Goal: Task Accomplishment & Management: Manage account settings

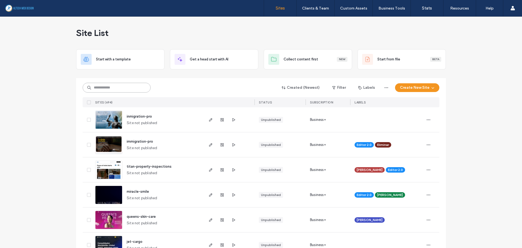
click at [106, 89] on input at bounding box center [117, 88] width 68 height 10
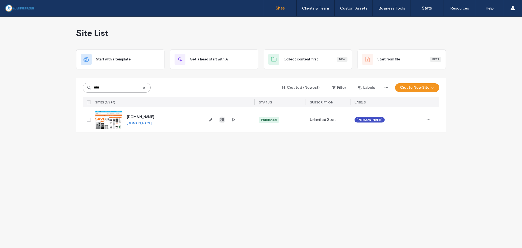
type input "****"
click at [223, 122] on icon "button" at bounding box center [222, 120] width 4 height 4
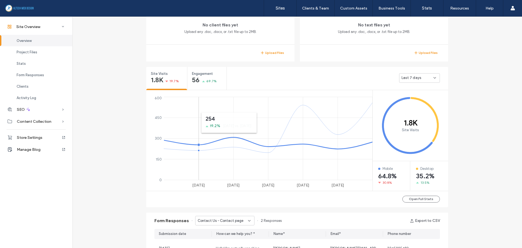
scroll to position [163, 0]
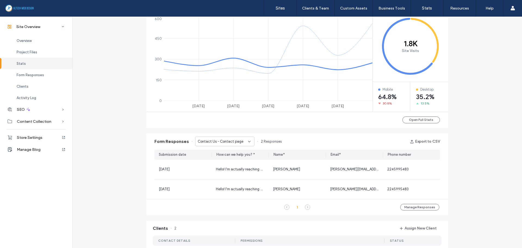
scroll to position [245, 0]
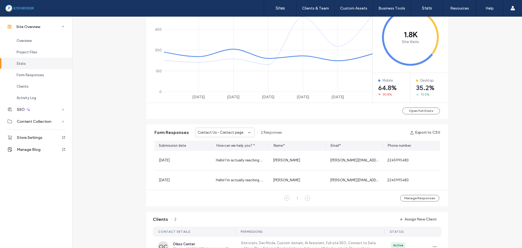
click at [221, 133] on span "Contact Us - Contact page" at bounding box center [221, 132] width 46 height 5
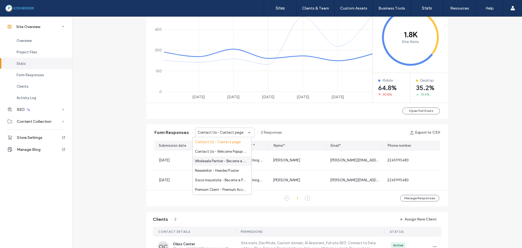
click at [223, 158] on span "Wholesale Partner - Become a Partner page" at bounding box center [221, 160] width 52 height 5
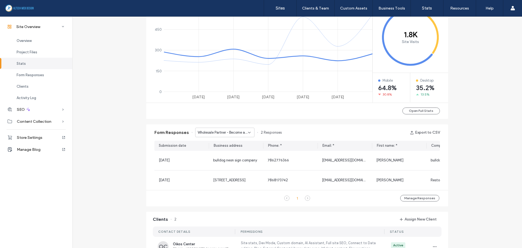
click at [236, 132] on span "Wholesale Partner - Become a Partner page" at bounding box center [223, 132] width 50 height 5
click at [216, 179] on span "Socio mayorista - Become a Partner page" at bounding box center [221, 179] width 52 height 5
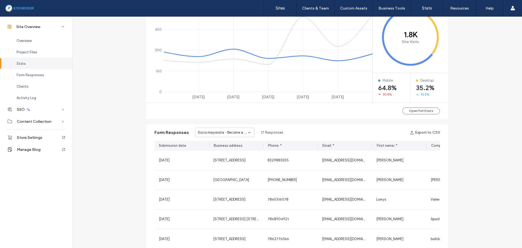
click at [229, 133] on span "Socio mayorista - Become a Partner page" at bounding box center [223, 132] width 50 height 5
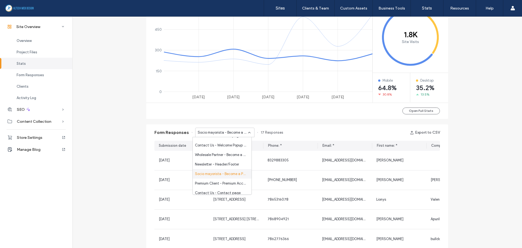
scroll to position [10, 0]
click at [224, 181] on span "Premium Client - Premium Account page" at bounding box center [221, 179] width 52 height 5
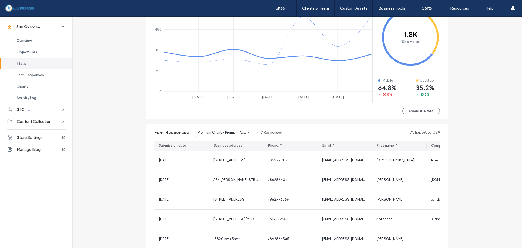
click at [221, 132] on span "Premium Client - Premium Account page" at bounding box center [223, 132] width 50 height 5
click at [491, 185] on div "Site Overview [DOMAIN_NAME] Site ID: c98e7a4e [URL][DOMAIN_NAME] Published [DAT…" at bounding box center [297, 141] width 450 height 739
click at [218, 130] on span "Premium Client - Premium Account page" at bounding box center [223, 132] width 50 height 5
click at [212, 178] on span "Socio mayorista - Become a Partner page" at bounding box center [221, 179] width 52 height 5
click at [224, 134] on span "Socio mayorista - Become a Partner page" at bounding box center [223, 132] width 50 height 5
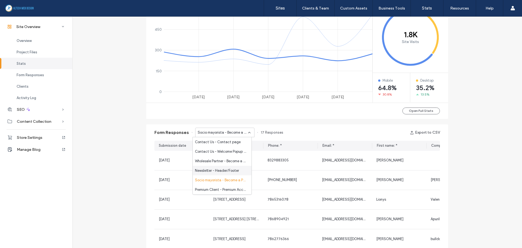
click at [209, 172] on span "Newsletter - Header/Footer" at bounding box center [217, 170] width 44 height 5
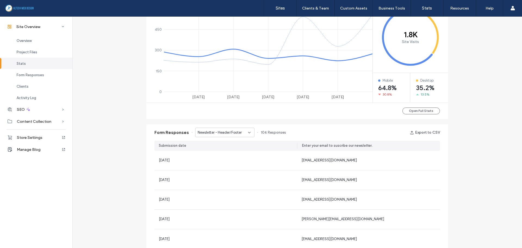
click at [216, 131] on span "Newsletter - Header/Footer" at bounding box center [220, 132] width 44 height 5
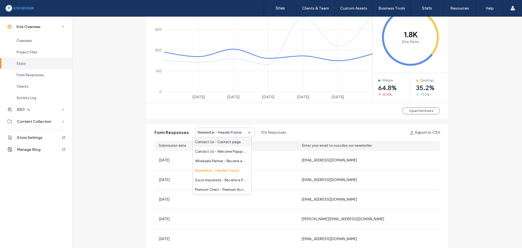
click at [140, 153] on div "Site Overview [DOMAIN_NAME] Site ID: c98e7a4e [URL][DOMAIN_NAME] Published [DAT…" at bounding box center [297, 141] width 450 height 739
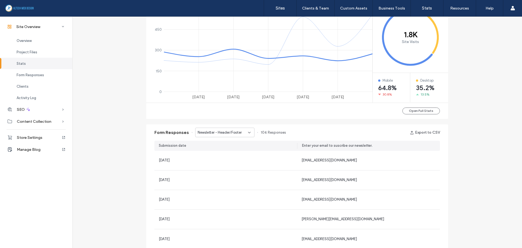
click at [233, 134] on span "Newsletter - Header/Footer" at bounding box center [220, 132] width 44 height 5
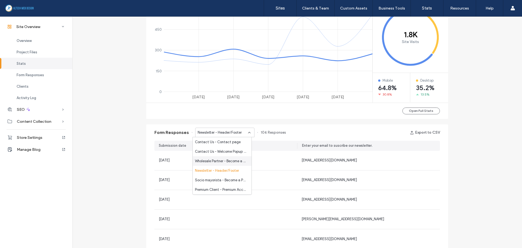
click at [214, 160] on span "Wholesale Partner - Become a Partner page" at bounding box center [221, 160] width 52 height 5
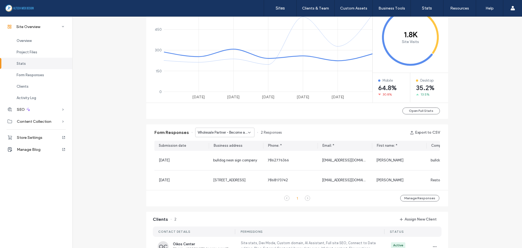
click at [225, 132] on span "Wholesale Partner - Become a Partner page" at bounding box center [223, 132] width 50 height 5
click at [217, 150] on span "Contact Us - Welcome Popup popup" at bounding box center [221, 151] width 52 height 5
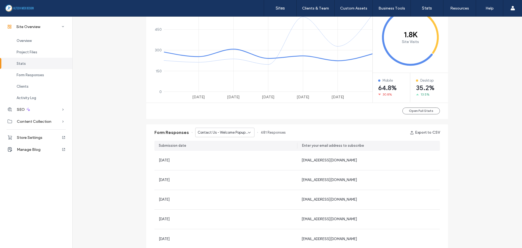
click at [225, 132] on span "Contact Us - Welcome Popup popup" at bounding box center [223, 132] width 50 height 5
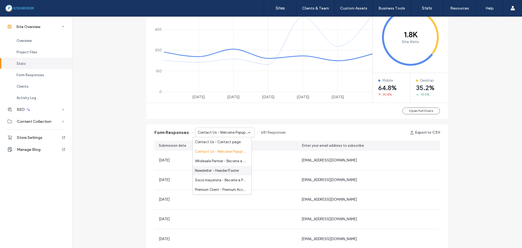
click at [114, 168] on div "Site Overview [DOMAIN_NAME] Site ID: c98e7a4e [URL][DOMAIN_NAME] Published [DAT…" at bounding box center [297, 141] width 450 height 739
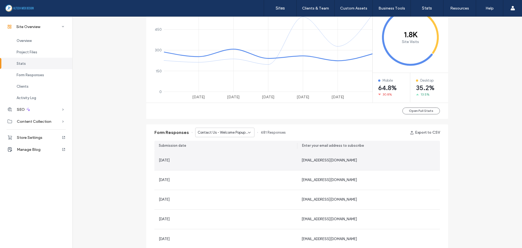
click at [170, 158] on div "[DATE]" at bounding box center [164, 159] width 11 height 5
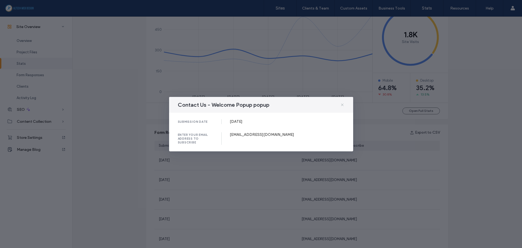
click at [344, 104] on icon at bounding box center [342, 105] width 4 height 4
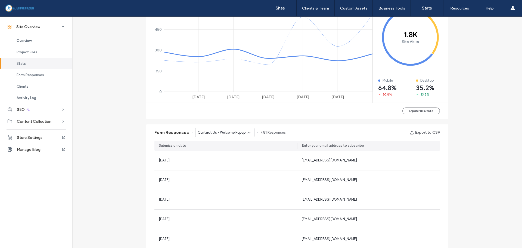
click at [226, 132] on span "Contact Us - Welcome Popup popup" at bounding box center [223, 132] width 50 height 5
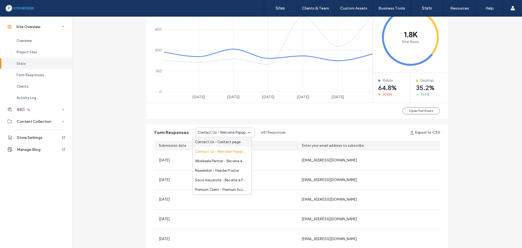
click at [219, 143] on span "Contact Us - Contact page" at bounding box center [218, 141] width 46 height 5
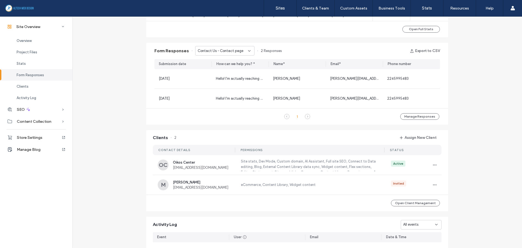
scroll to position [354, 0]
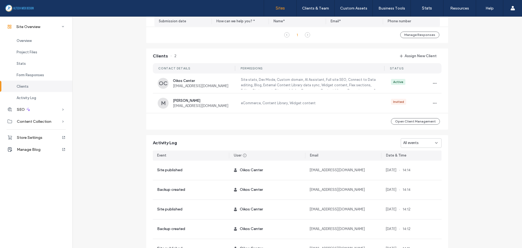
click at [293, 9] on link "Sites" at bounding box center [280, 8] width 32 height 16
